Goal: Browse casually: Explore the website without a specific task or goal

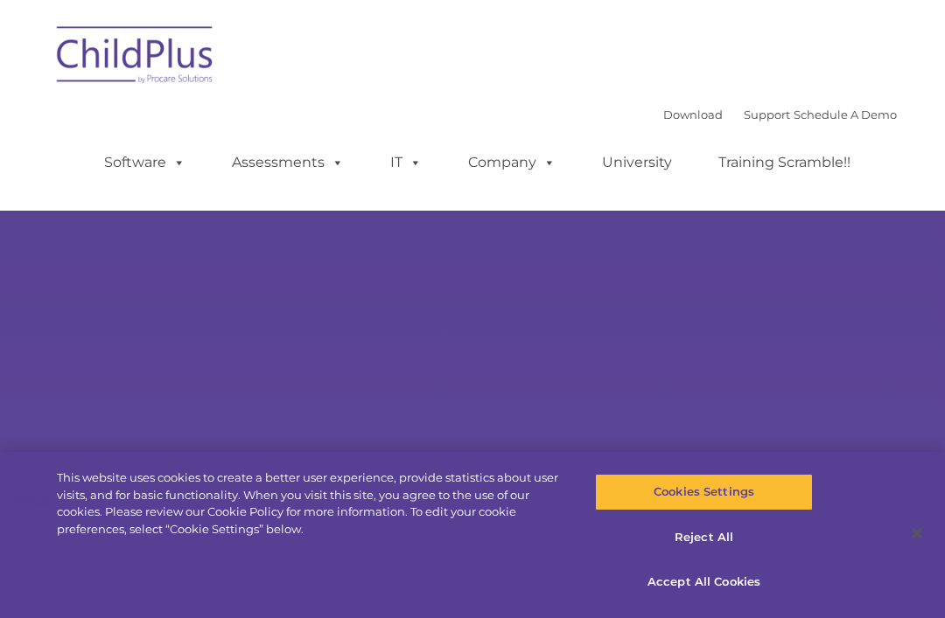
select select "MEDIUM"
type input ""
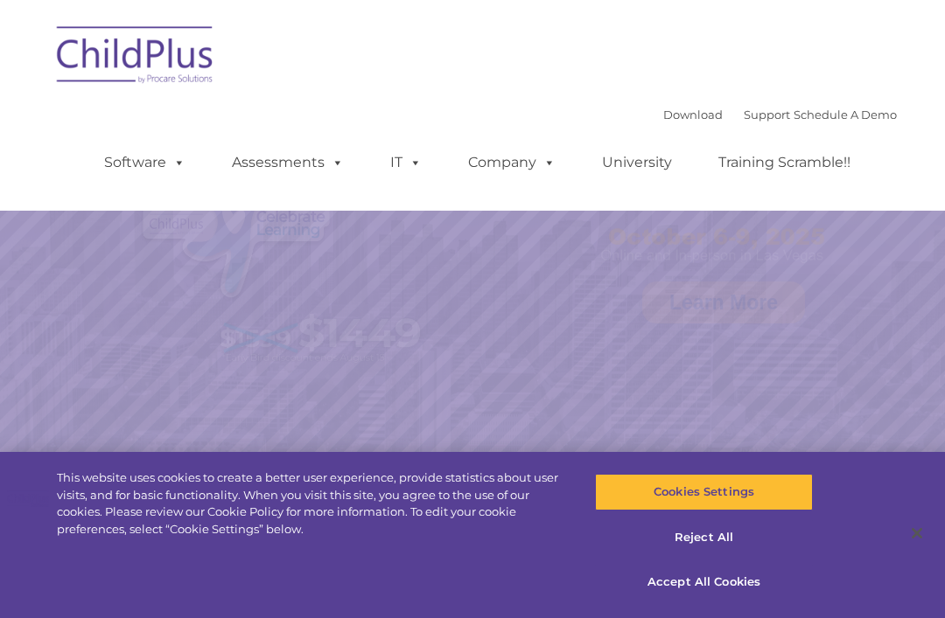
select select "MEDIUM"
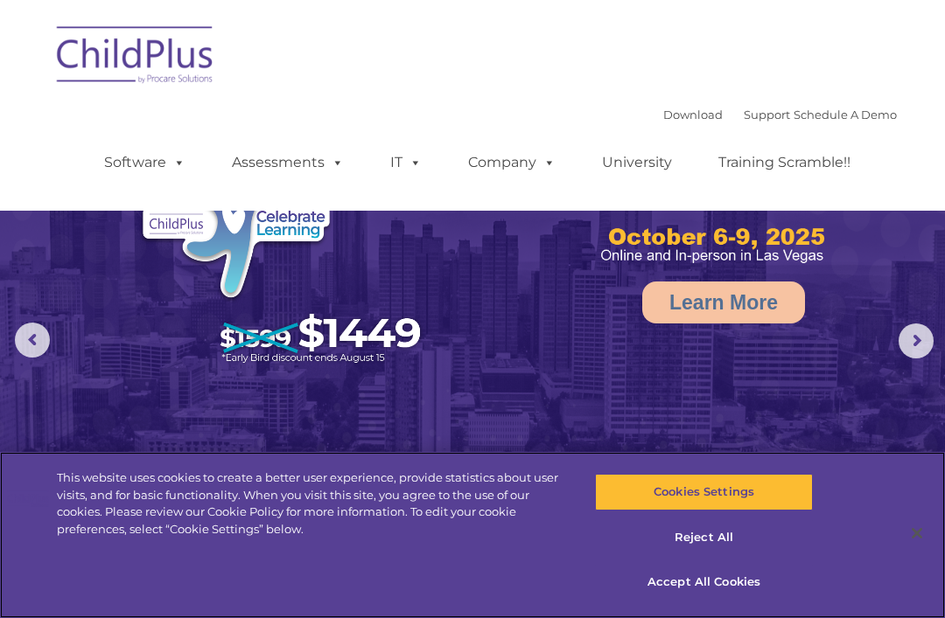
click at [751, 587] on button "Accept All Cookies" at bounding box center [703, 582] width 217 height 37
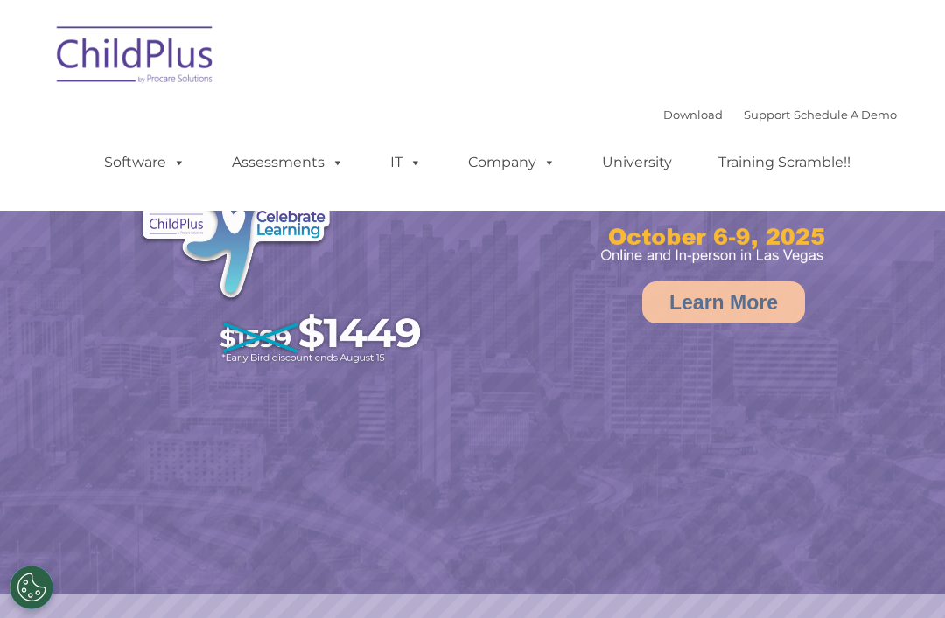
select select "MEDIUM"
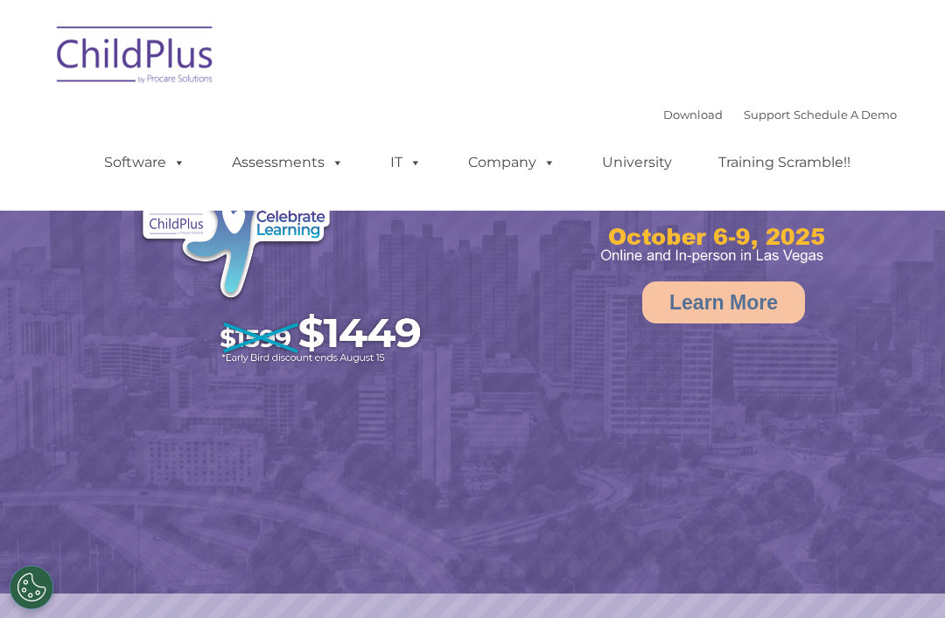
select select "MEDIUM"
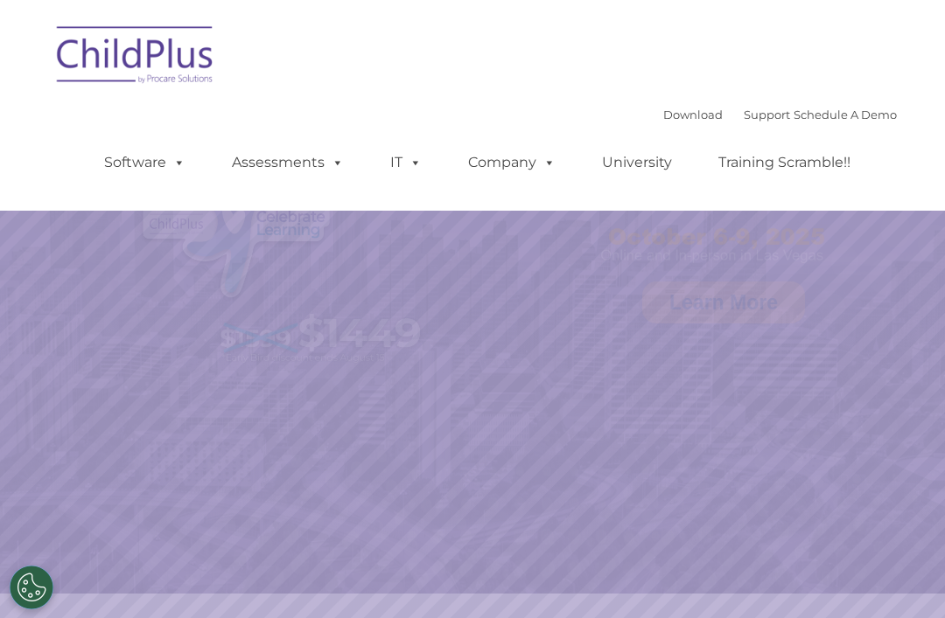
select select "MEDIUM"
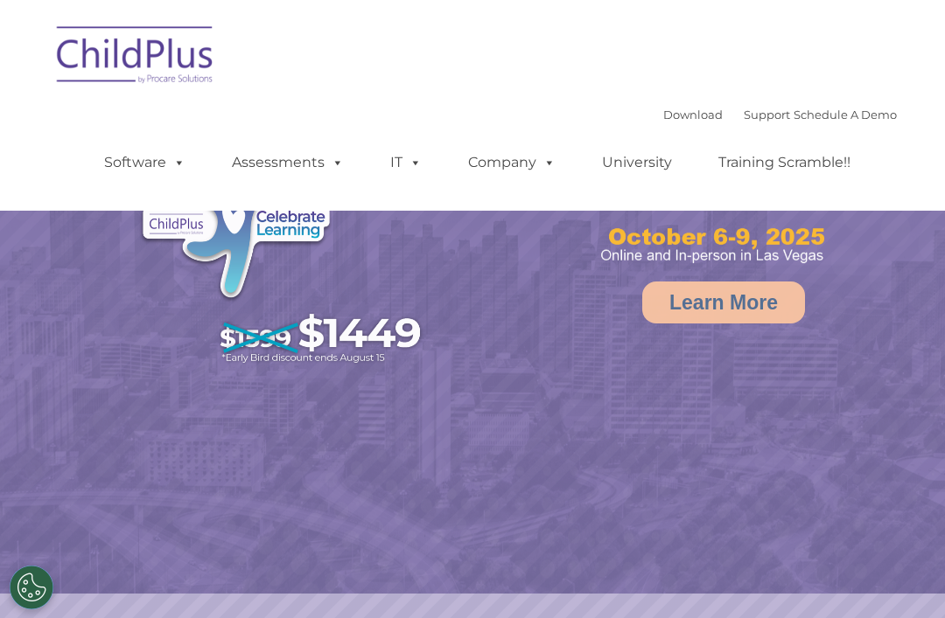
select select "MEDIUM"
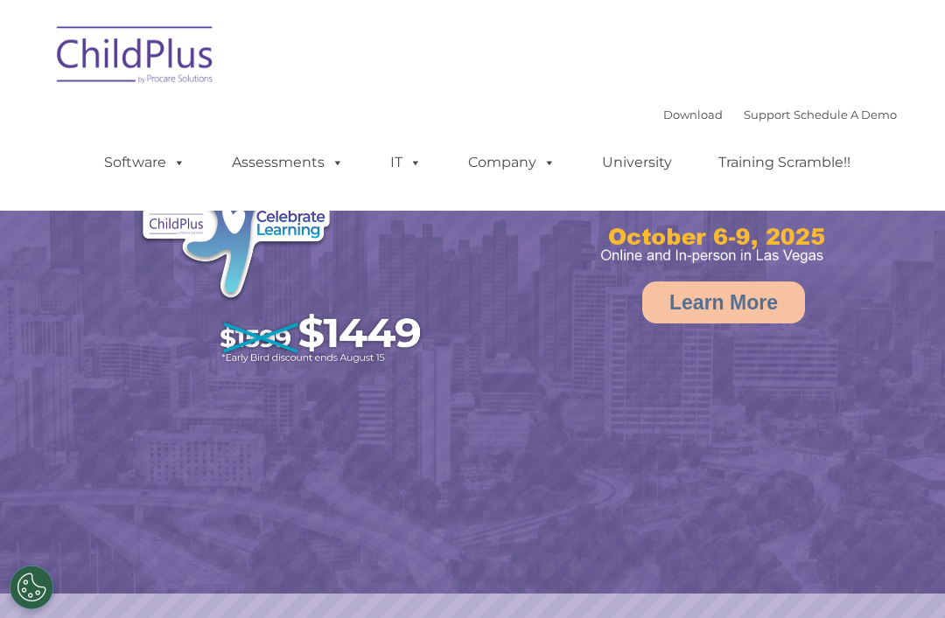
select select "MEDIUM"
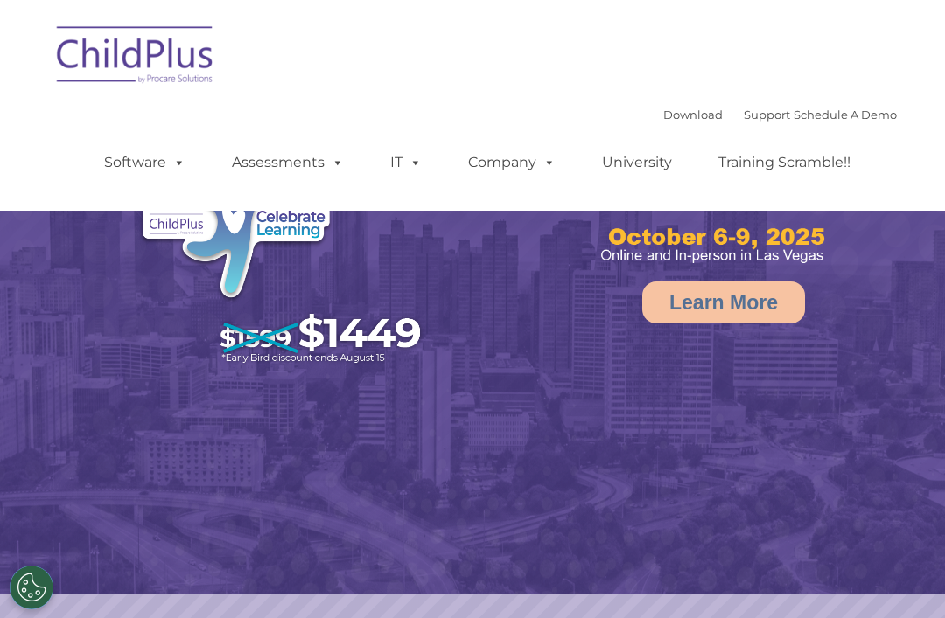
select select "MEDIUM"
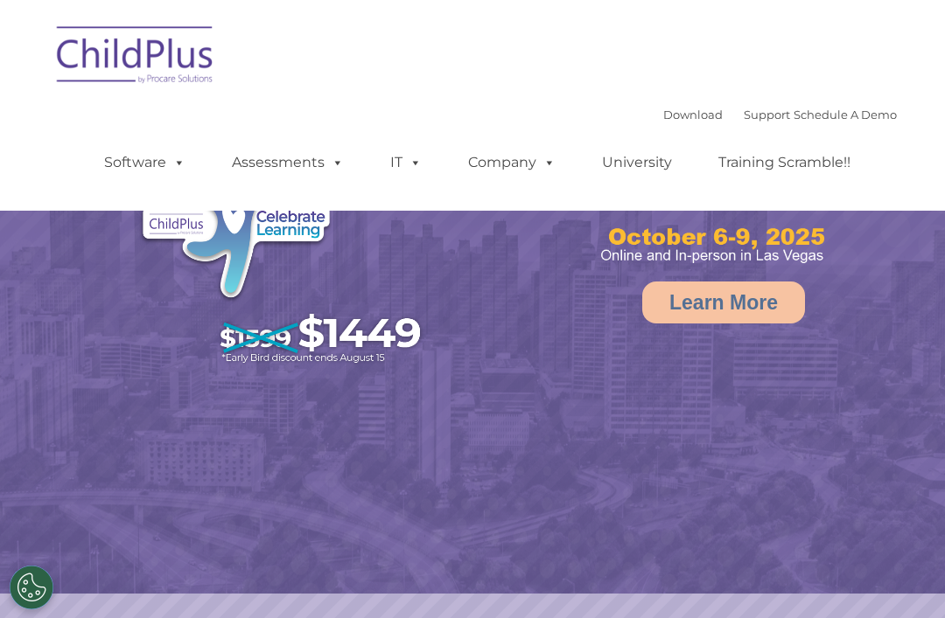
select select "MEDIUM"
